Goal: Navigation & Orientation: Find specific page/section

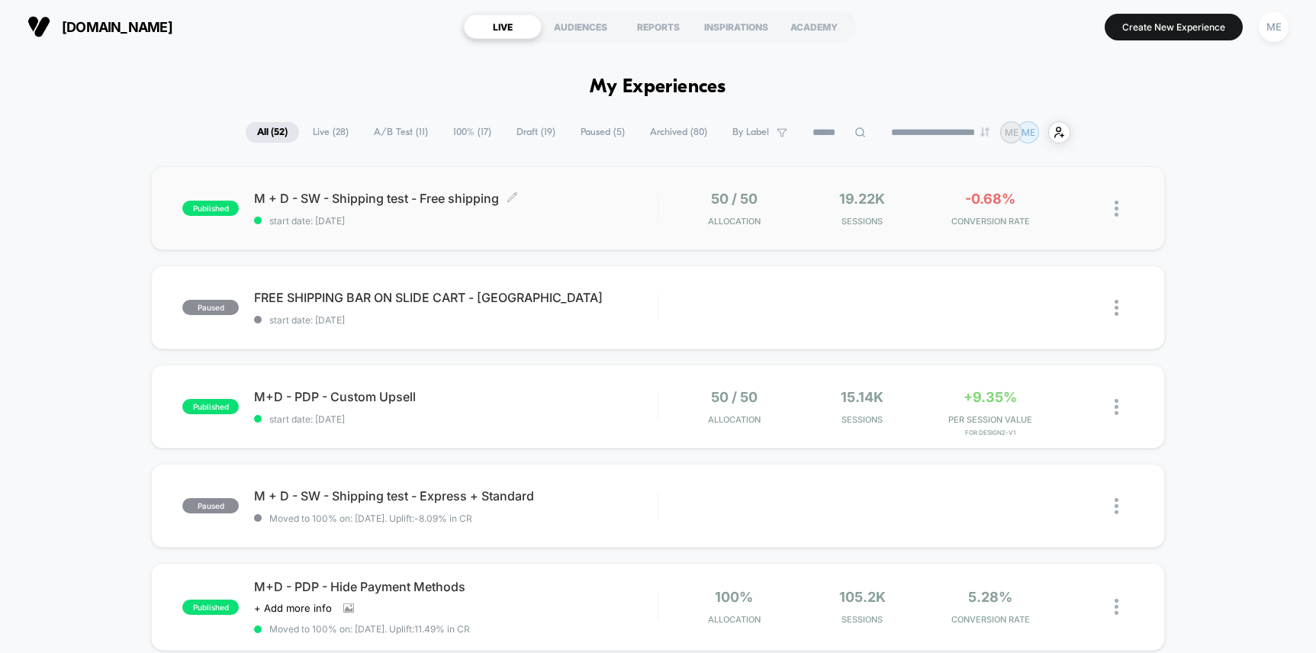
click at [572, 195] on span "M + D - SW - Shipping test - Free shipping Click to edit experience details" at bounding box center [455, 198] width 403 height 15
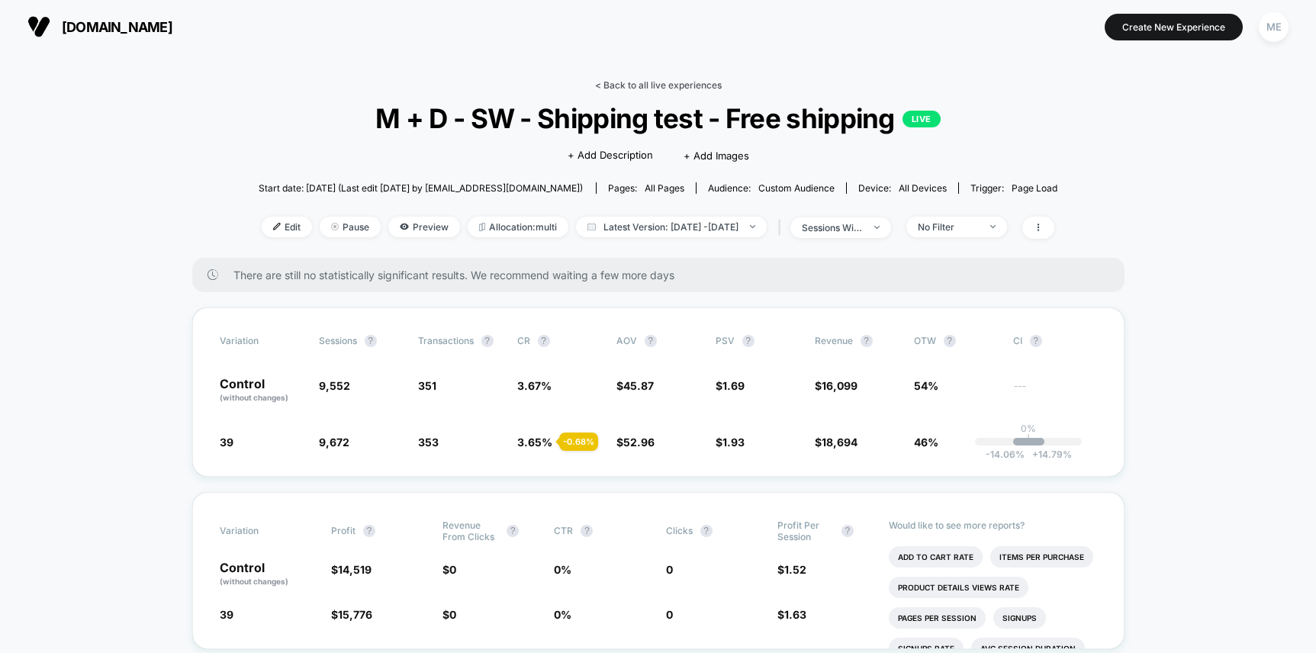
click at [613, 80] on link "< Back to all live experiences" at bounding box center [658, 84] width 127 height 11
